Goal: Task Accomplishment & Management: Manage account settings

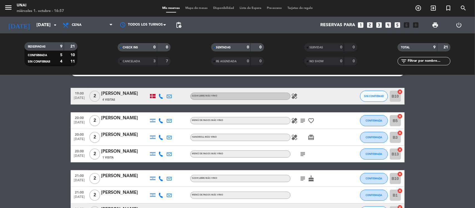
scroll to position [13, 0]
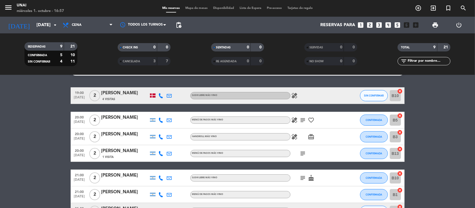
click at [295, 96] on icon "healing" at bounding box center [294, 95] width 7 height 7
click at [292, 121] on icon "healing" at bounding box center [294, 120] width 7 height 7
click at [293, 137] on icon "healing" at bounding box center [294, 136] width 7 height 7
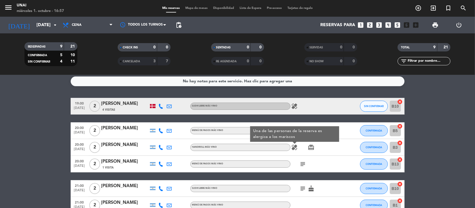
scroll to position [0, 0]
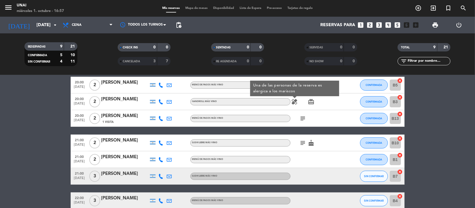
click at [322, 138] on div "subject cake" at bounding box center [315, 143] width 50 height 16
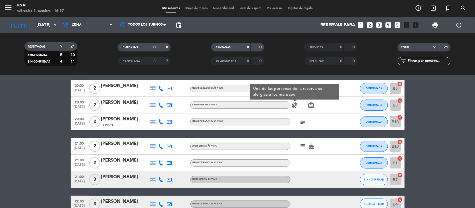
click at [322, 138] on div "19:00 [DATE] 2 [PERSON_NAME] 4 Visitas SUSHI LIBRE MÁS VINO healing SIN CONFIRM…" at bounding box center [238, 143] width 334 height 174
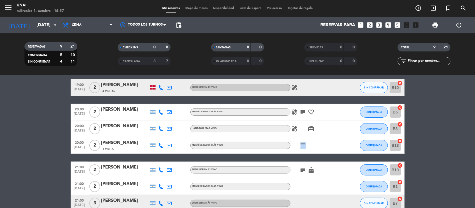
click at [322, 138] on div "subject" at bounding box center [315, 145] width 50 height 16
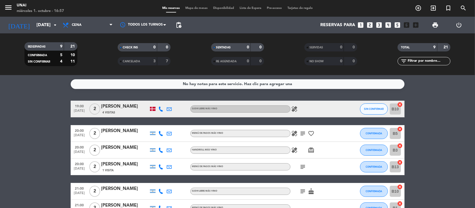
click at [294, 109] on icon "healing" at bounding box center [294, 109] width 7 height 7
click at [295, 130] on icon "healing" at bounding box center [294, 133] width 7 height 7
click at [295, 152] on icon "healing" at bounding box center [294, 150] width 7 height 7
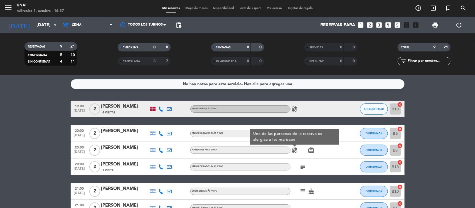
click at [330, 163] on div "subject" at bounding box center [315, 166] width 50 height 16
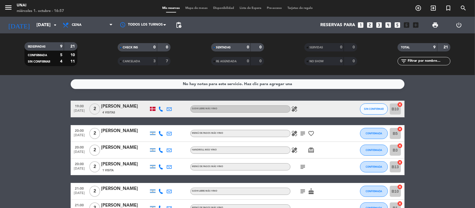
click at [312, 151] on icon "card_giftcard" at bounding box center [311, 150] width 7 height 7
click at [295, 150] on icon "healing" at bounding box center [294, 150] width 7 height 7
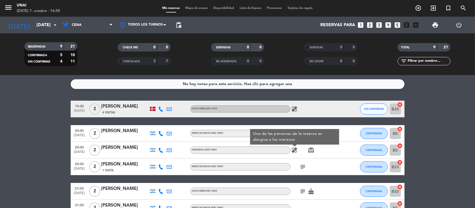
click at [297, 150] on icon "healing" at bounding box center [294, 150] width 7 height 7
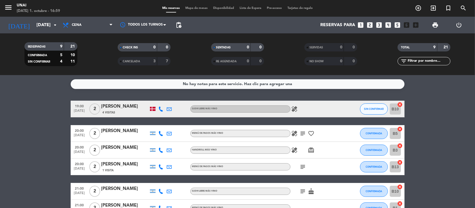
click at [294, 135] on icon "healing" at bounding box center [294, 133] width 7 height 7
click at [295, 149] on icon "healing" at bounding box center [294, 150] width 7 height 7
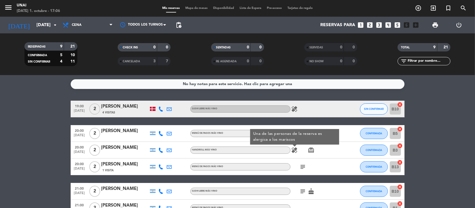
click at [296, 108] on icon "healing" at bounding box center [294, 109] width 7 height 7
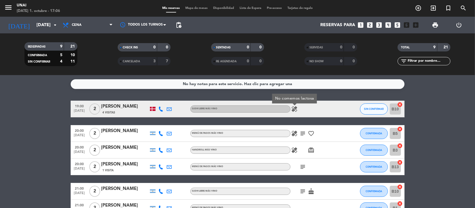
click at [294, 132] on icon "healing" at bounding box center [294, 133] width 7 height 7
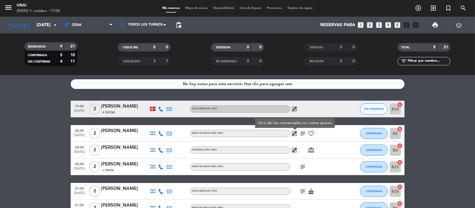
click at [293, 147] on icon "healing" at bounding box center [294, 150] width 7 height 7
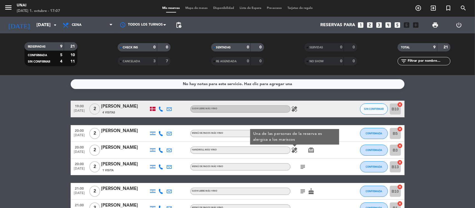
click at [320, 156] on div "healing Una de las personas de la reserva es alergica a los mariscos card_giftc…" at bounding box center [315, 150] width 50 height 16
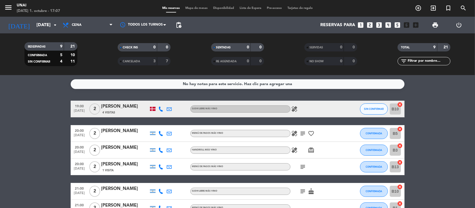
click at [297, 149] on icon "healing" at bounding box center [294, 150] width 7 height 7
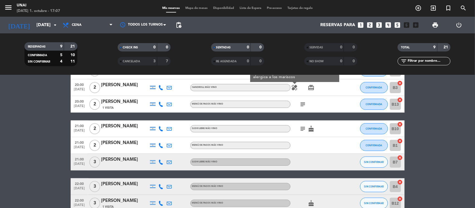
scroll to position [70, 0]
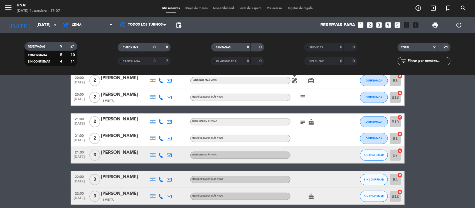
click at [302, 120] on icon "subject" at bounding box center [302, 121] width 7 height 7
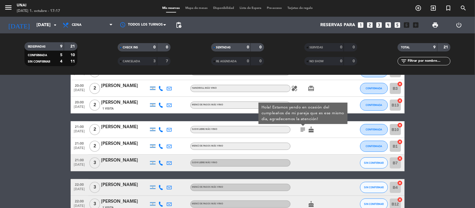
scroll to position [94, 0]
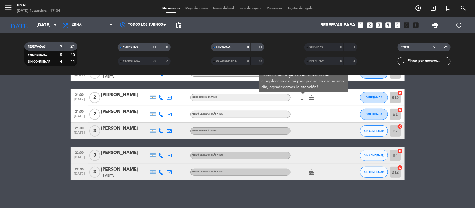
click at [458, 148] on bookings-row "19:00 [DATE] 2 [PERSON_NAME] 4 Visitas SUSHI LIBRE MÁS VINO healing SIN CONFIRM…" at bounding box center [237, 94] width 475 height 174
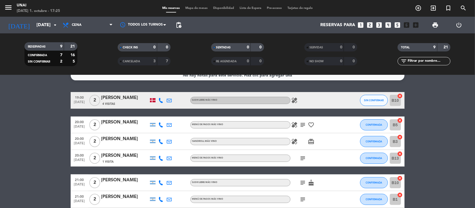
scroll to position [0, 0]
